Goal: Find specific fact: Find specific fact

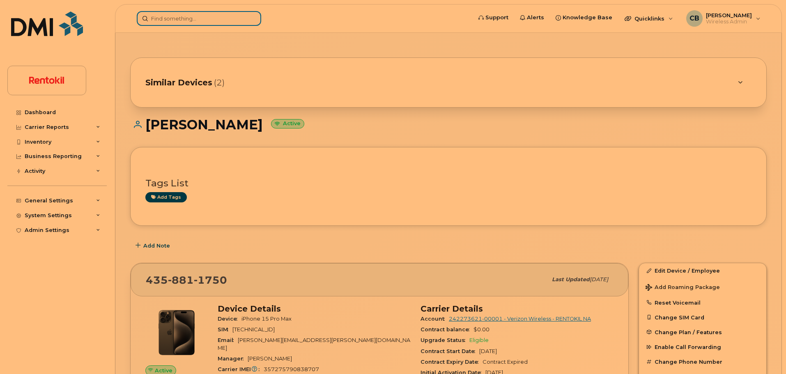
click at [184, 14] on input at bounding box center [199, 18] width 124 height 15
paste input "954.709.6505"
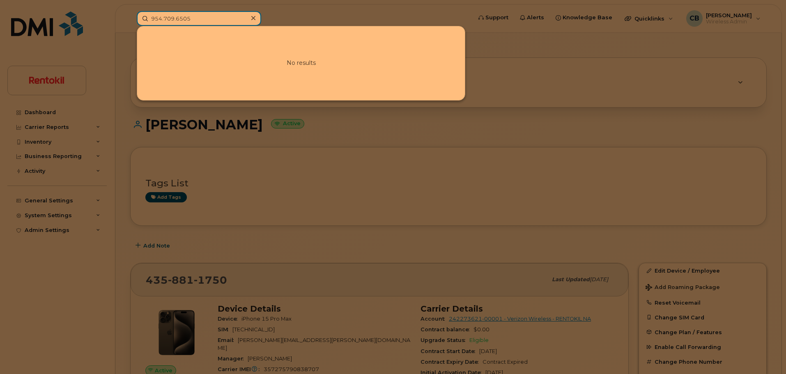
type input "954.709.6505"
click at [255, 18] on div at bounding box center [253, 18] width 12 height 12
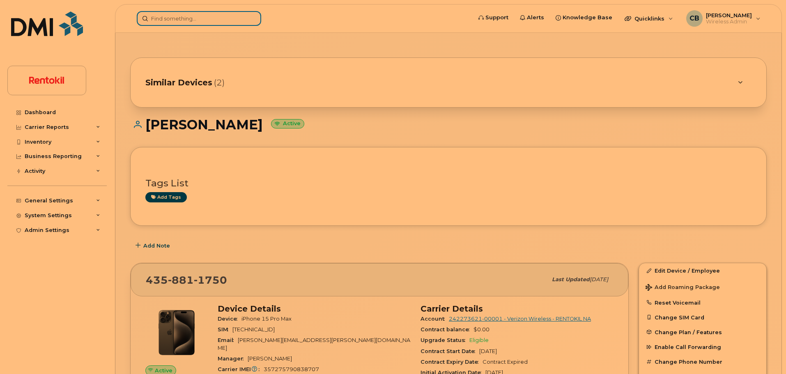
click at [202, 19] on input at bounding box center [199, 18] width 124 height 15
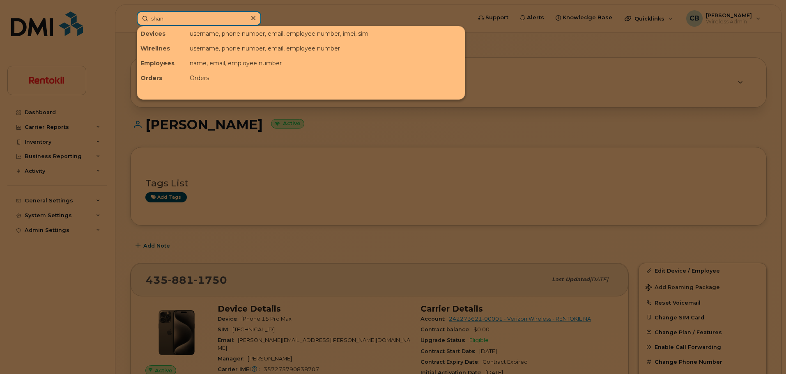
type input "[PERSON_NAME]"
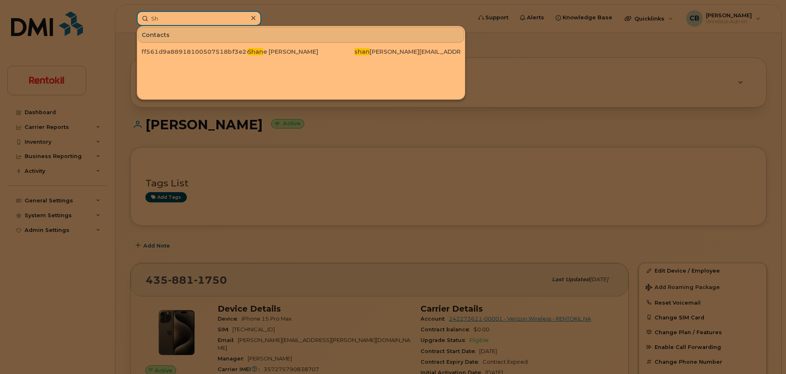
type input "S"
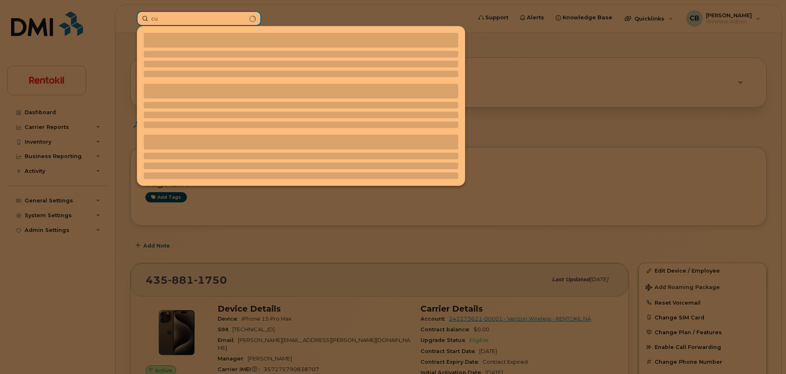
type input "c"
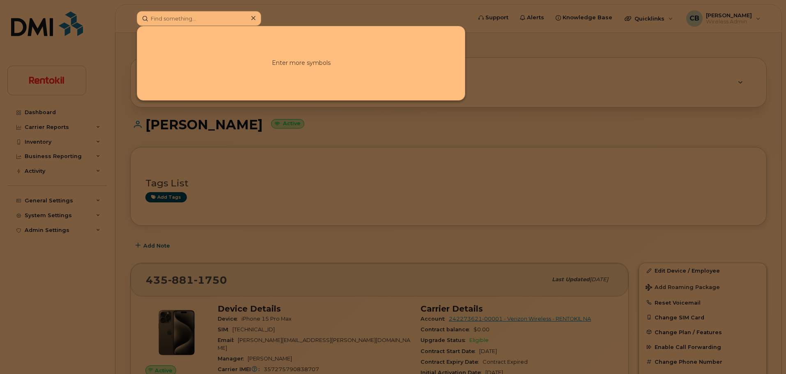
click at [254, 18] on icon at bounding box center [253, 18] width 4 height 7
